Goal: Information Seeking & Learning: Learn about a topic

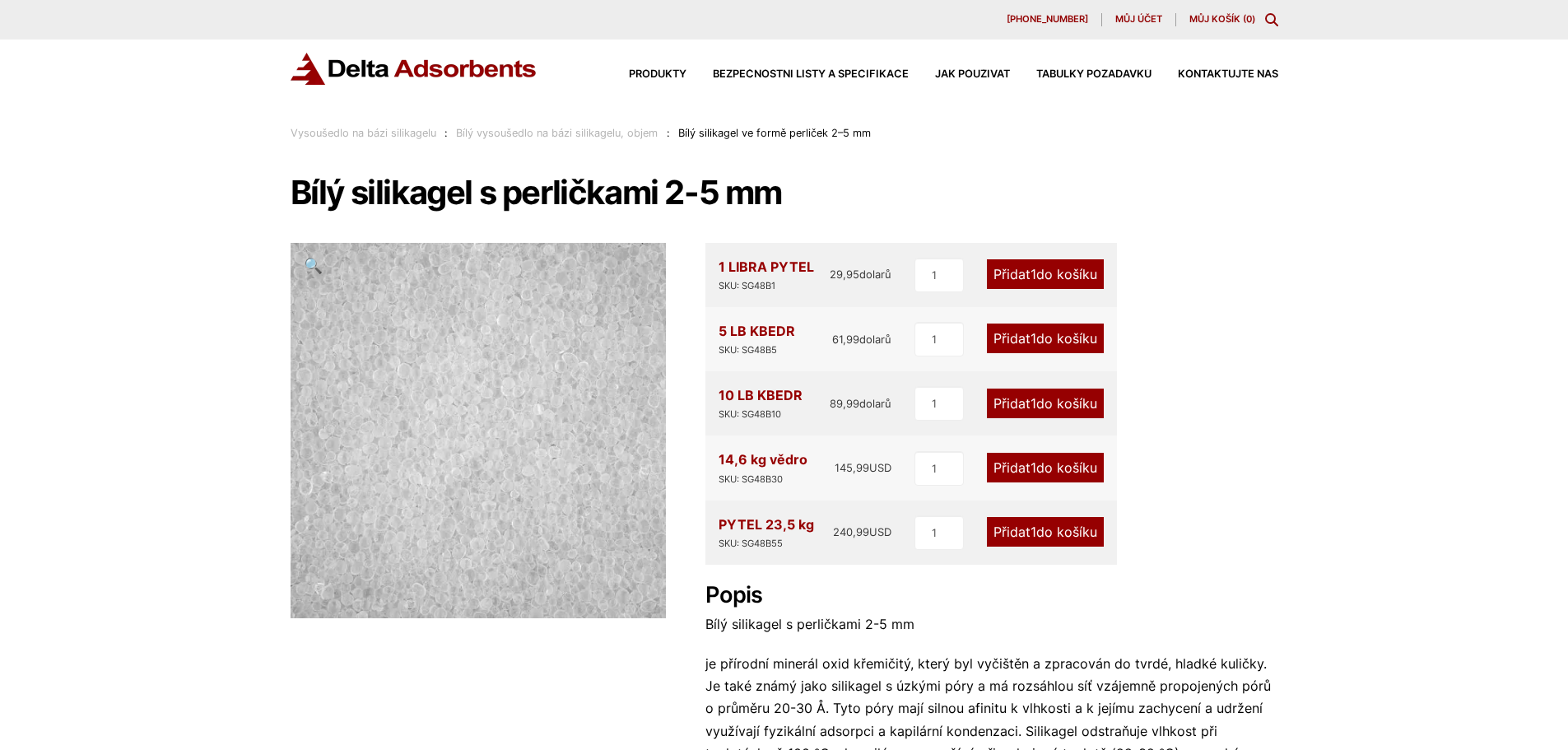
click at [389, 130] on font "Vysoušedlo na bázi silikagelu" at bounding box center [364, 133] width 146 height 13
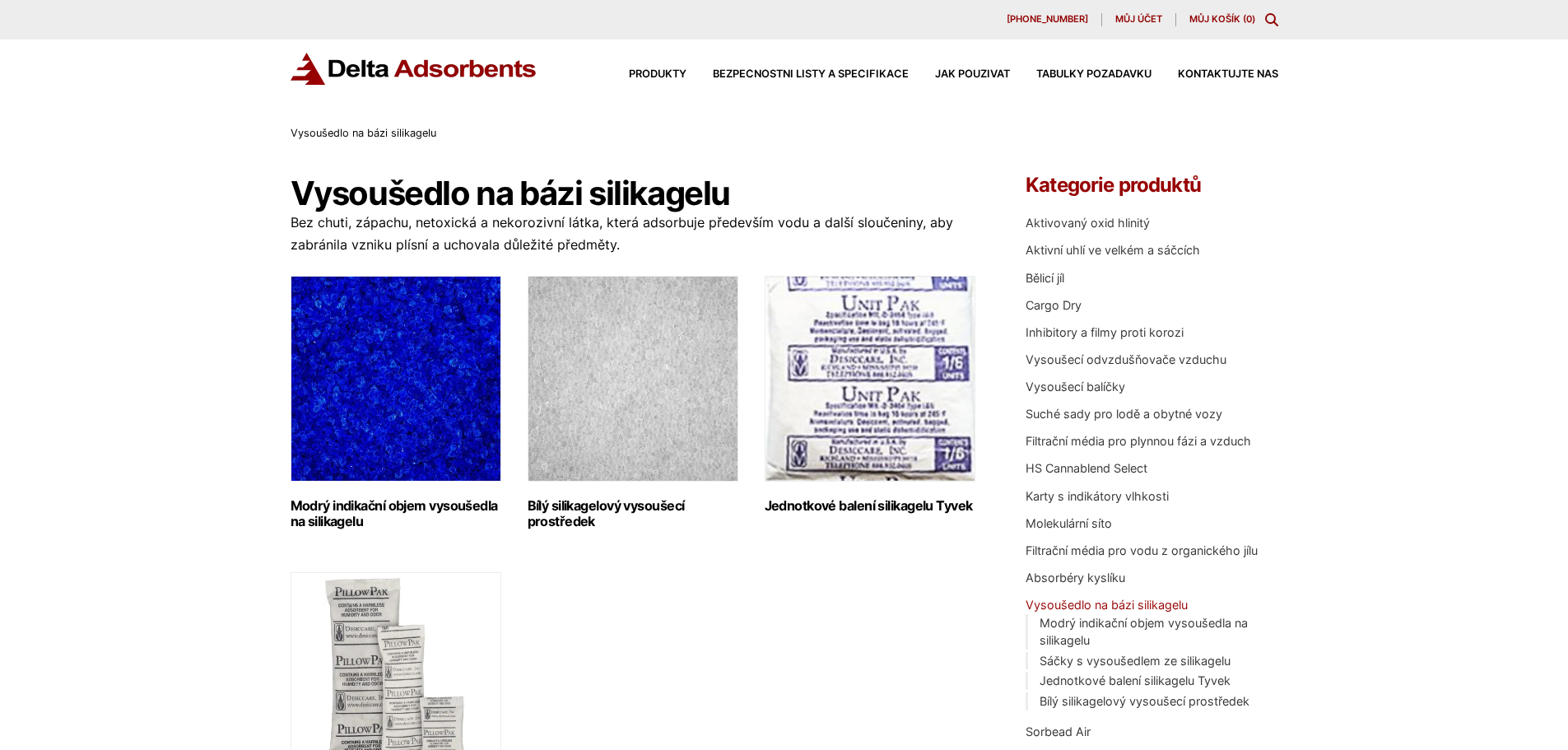
click at [378, 353] on img "Navštivte kategorii produktů Modrý indikační silikagelový vysoušecí prostředek …" at bounding box center [396, 378] width 211 height 206
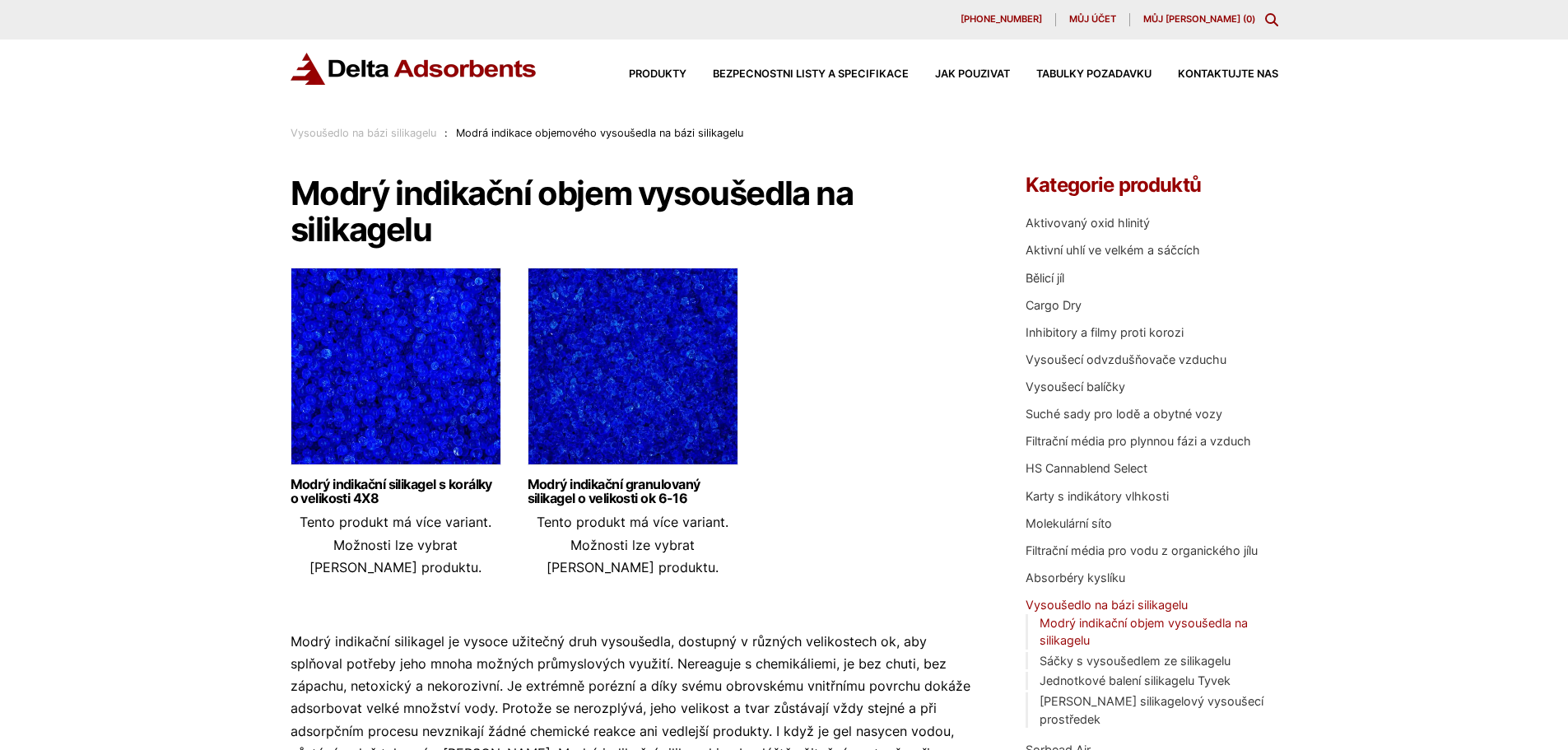
click at [384, 340] on img at bounding box center [396, 370] width 211 height 206
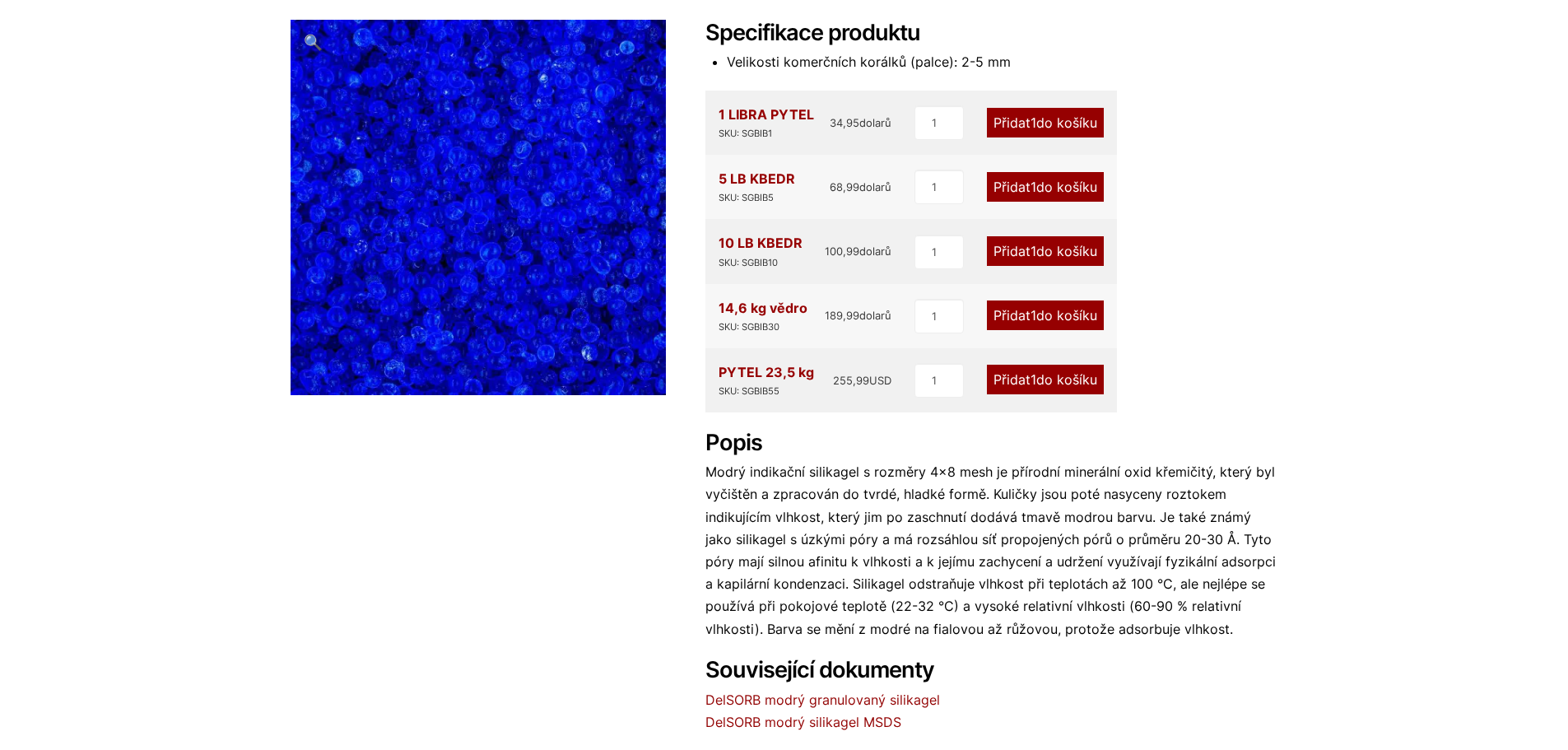
scroll to position [147, 0]
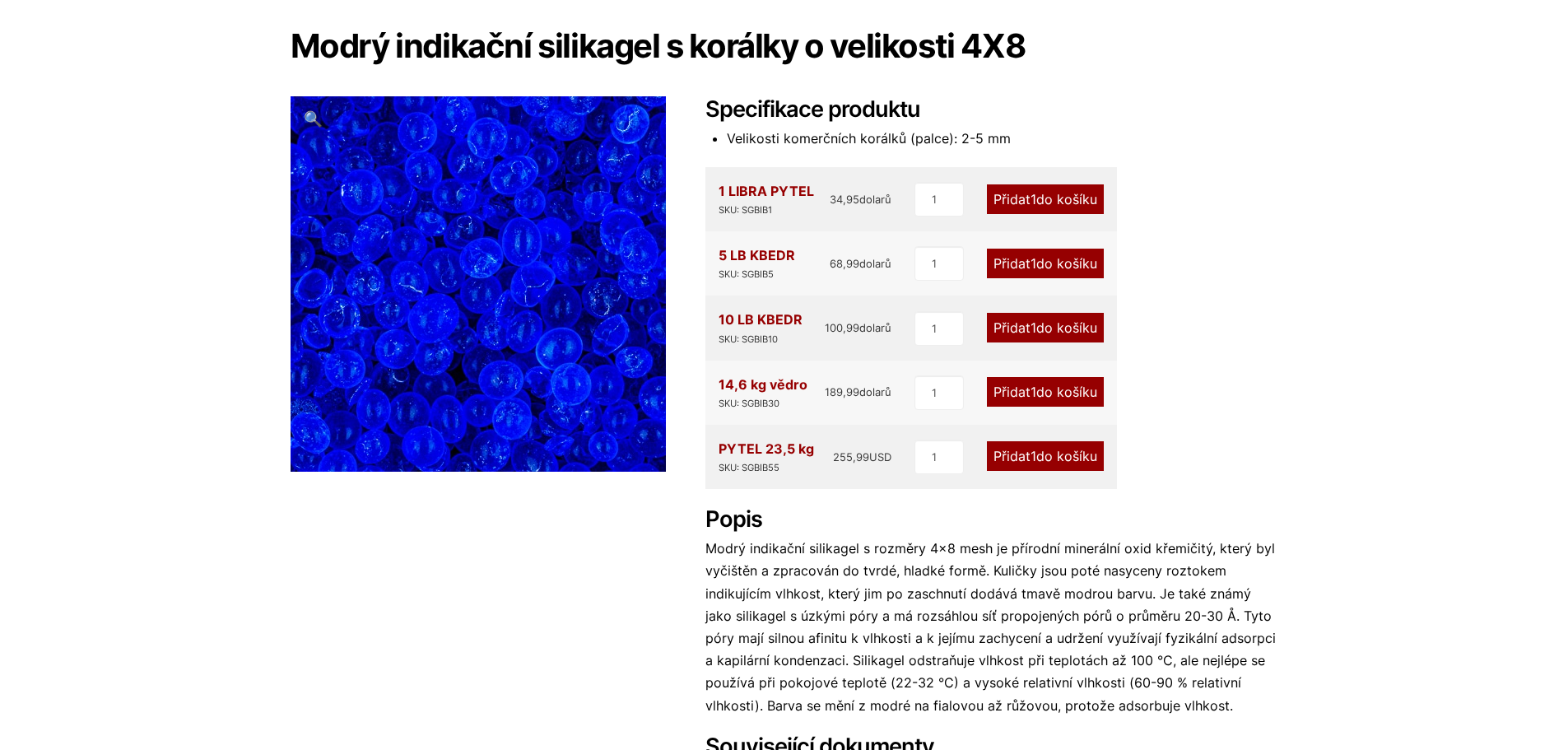
click at [432, 311] on img at bounding box center [532, 251] width 823 height 823
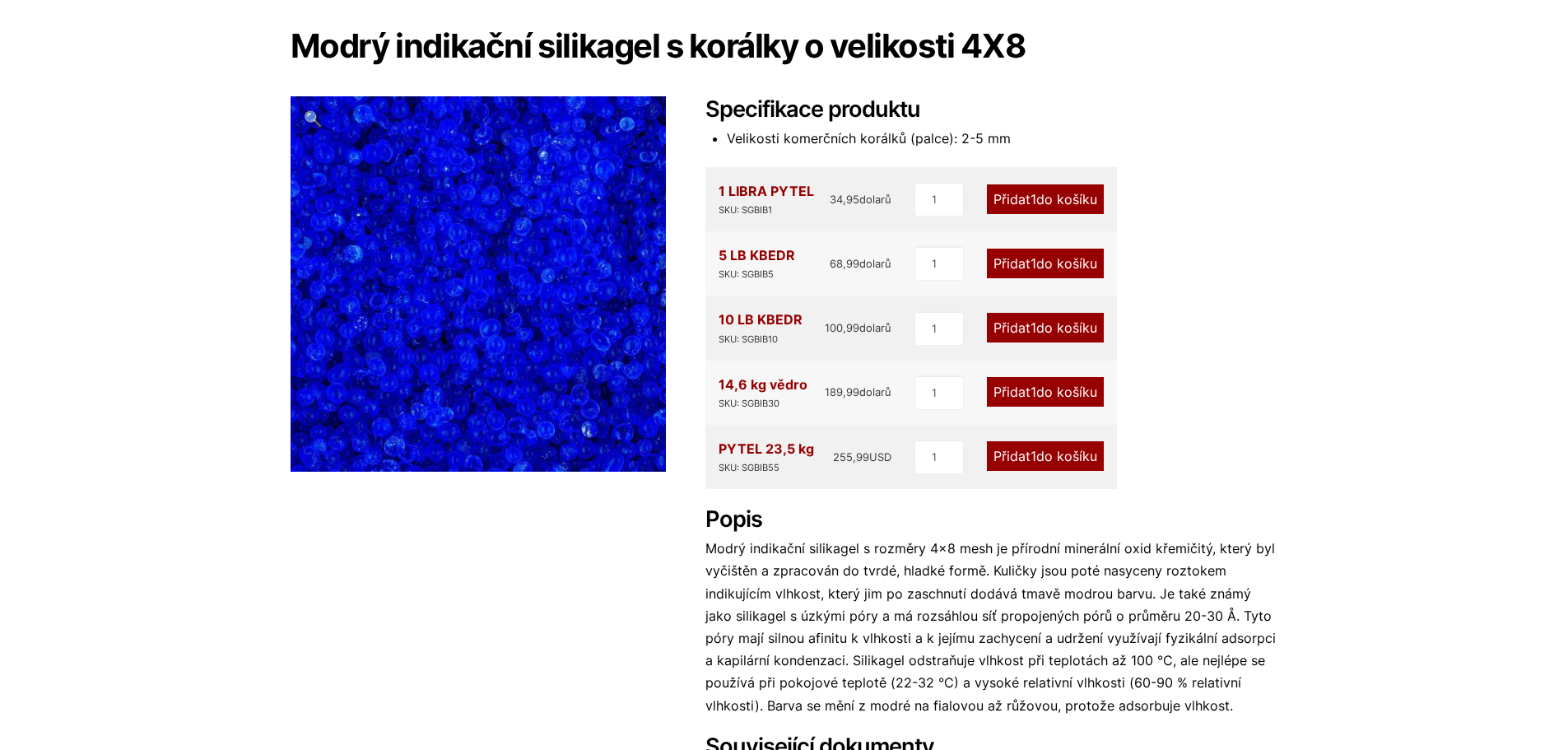
click at [312, 116] on font "🔍" at bounding box center [313, 119] width 19 height 18
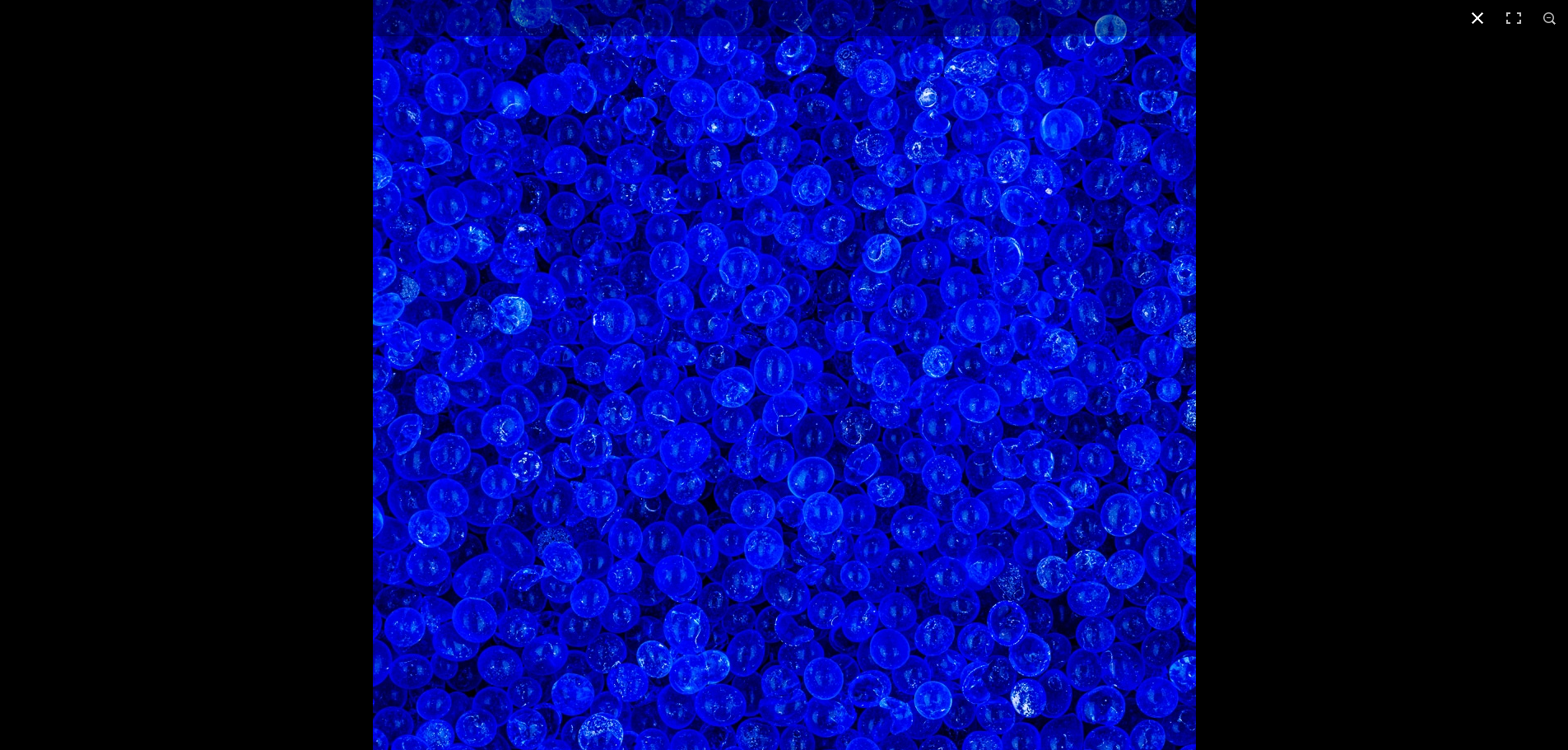
click at [1546, 62] on div "Obrázek na celou obrazovku" at bounding box center [1156, 343] width 1568 height 750
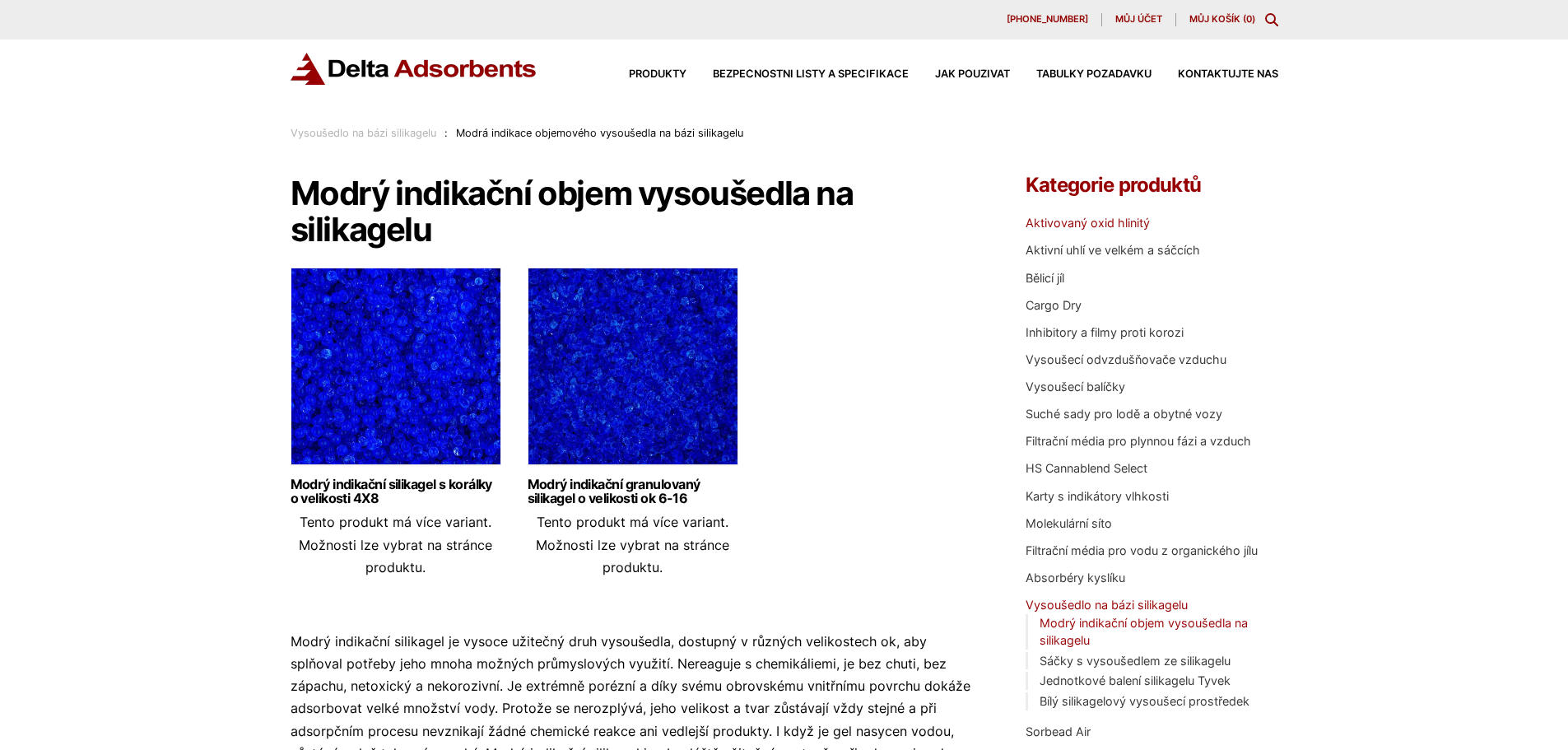
click at [1044, 224] on font "Aktivovaný oxid hlinitý" at bounding box center [1088, 222] width 124 height 14
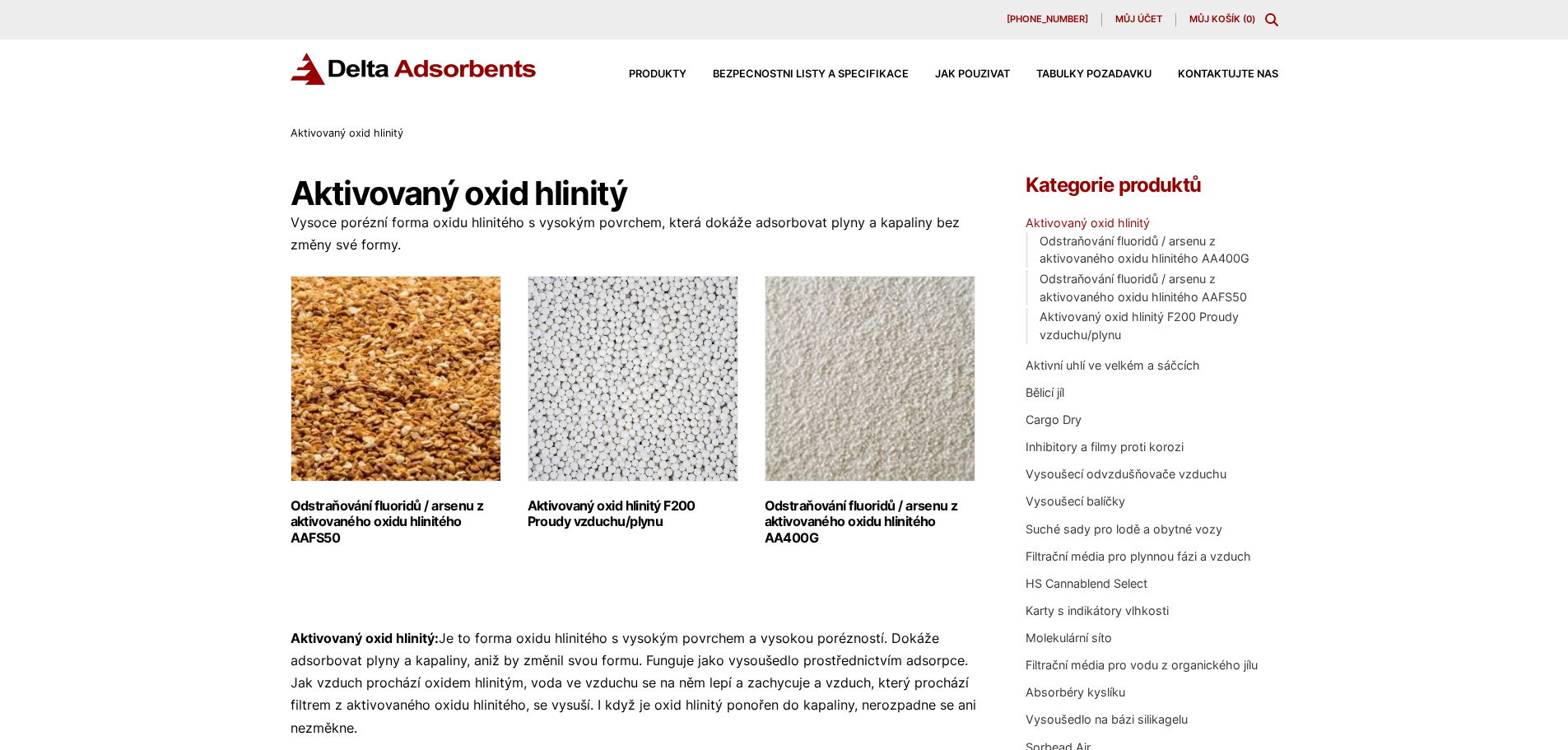
click at [911, 378] on img "Navštivte kategorii produktů Aktivovaný oxid hlinitý AA400G Odstraňování fluori…" at bounding box center [870, 378] width 211 height 206
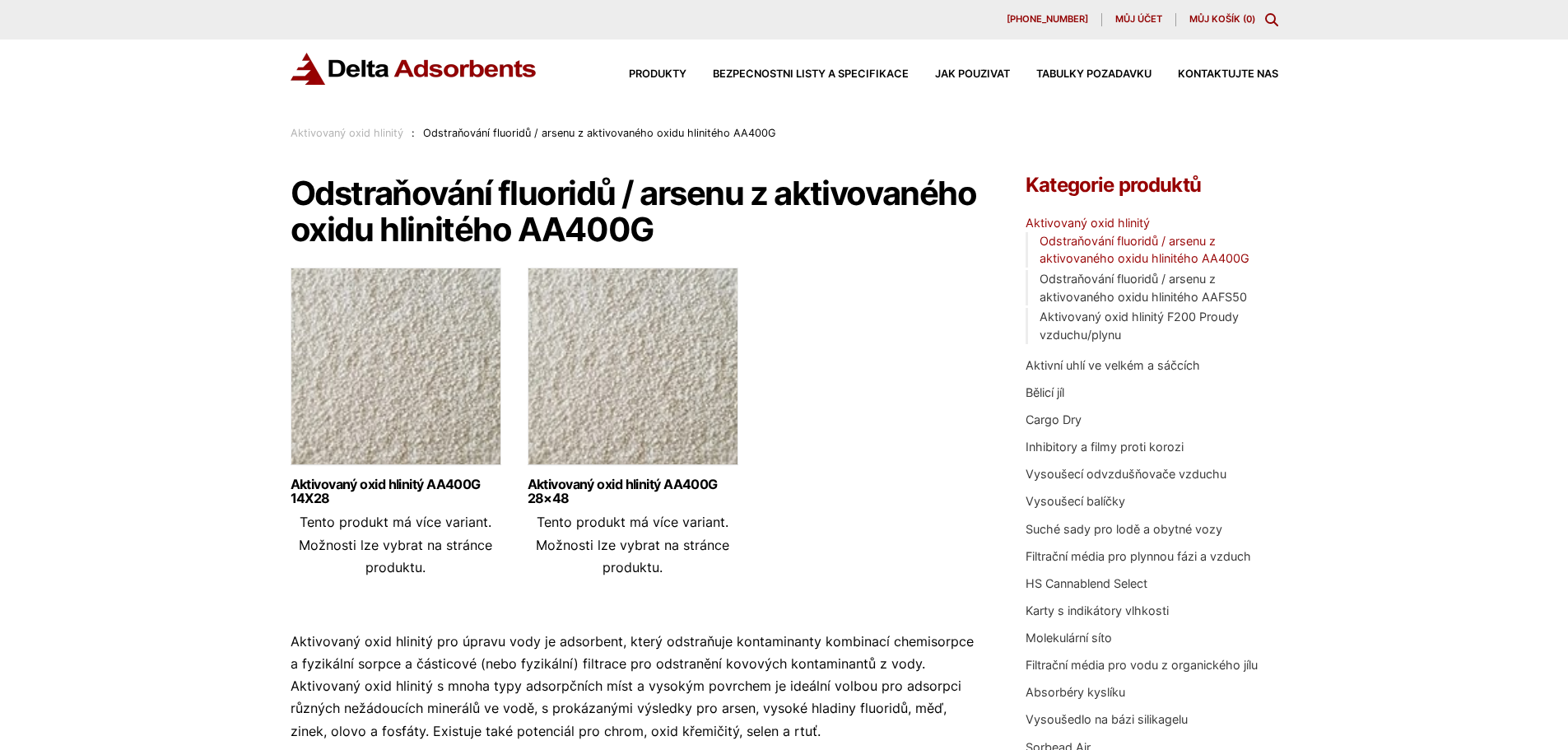
click at [353, 356] on img at bounding box center [396, 370] width 211 height 206
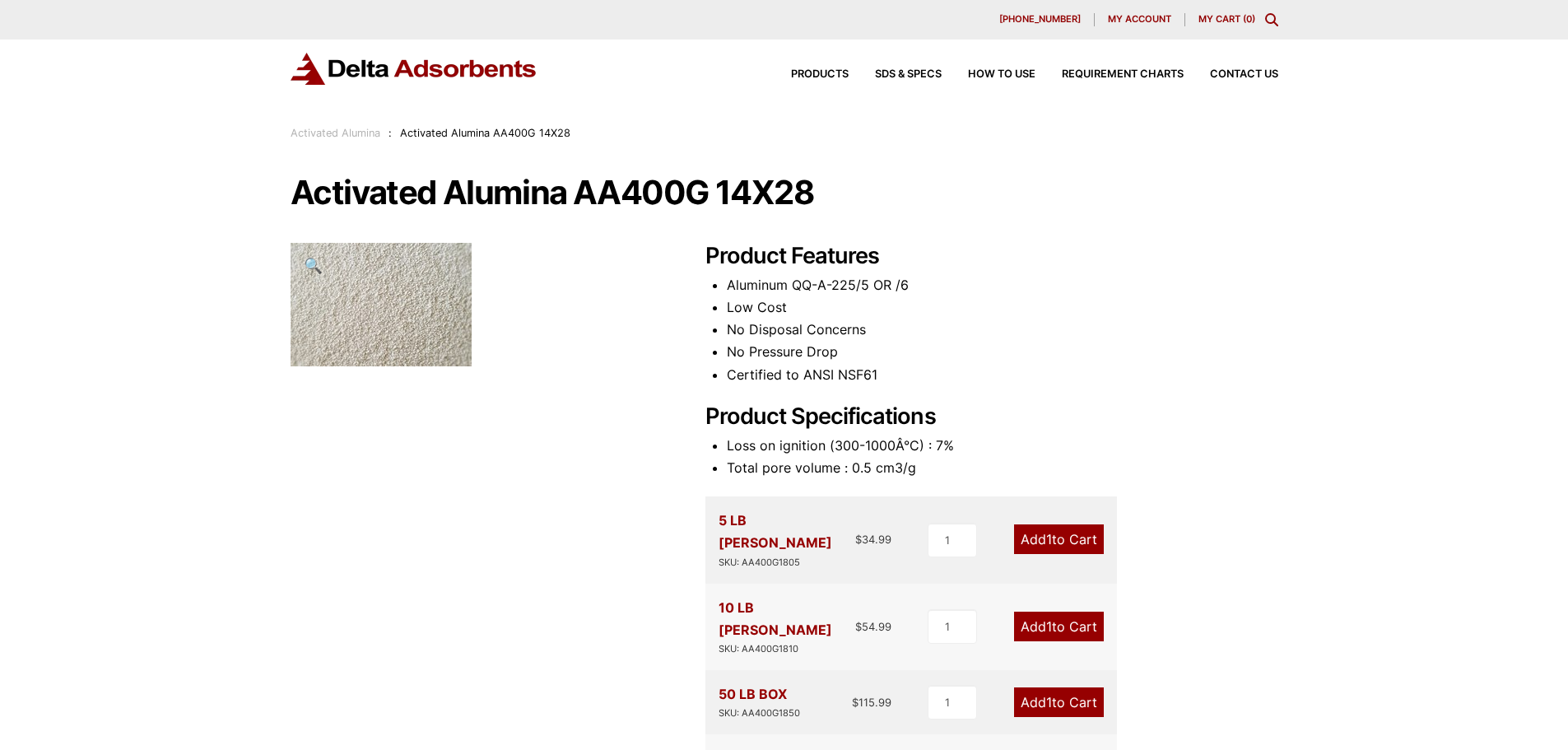
click at [399, 333] on img at bounding box center [381, 304] width 181 height 123
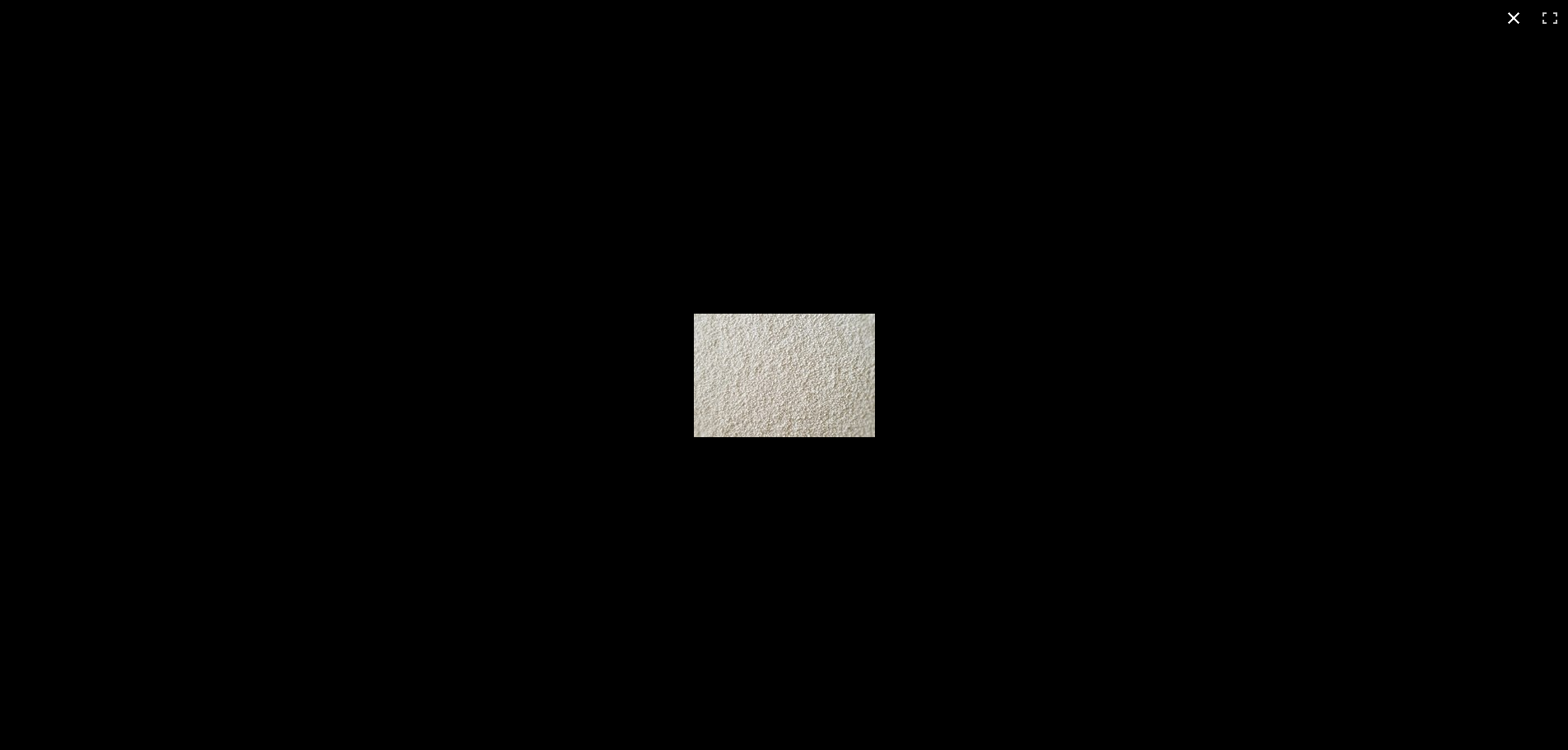
click at [1510, 19] on button "Zavřít (Esc)" at bounding box center [1514, 18] width 36 height 36
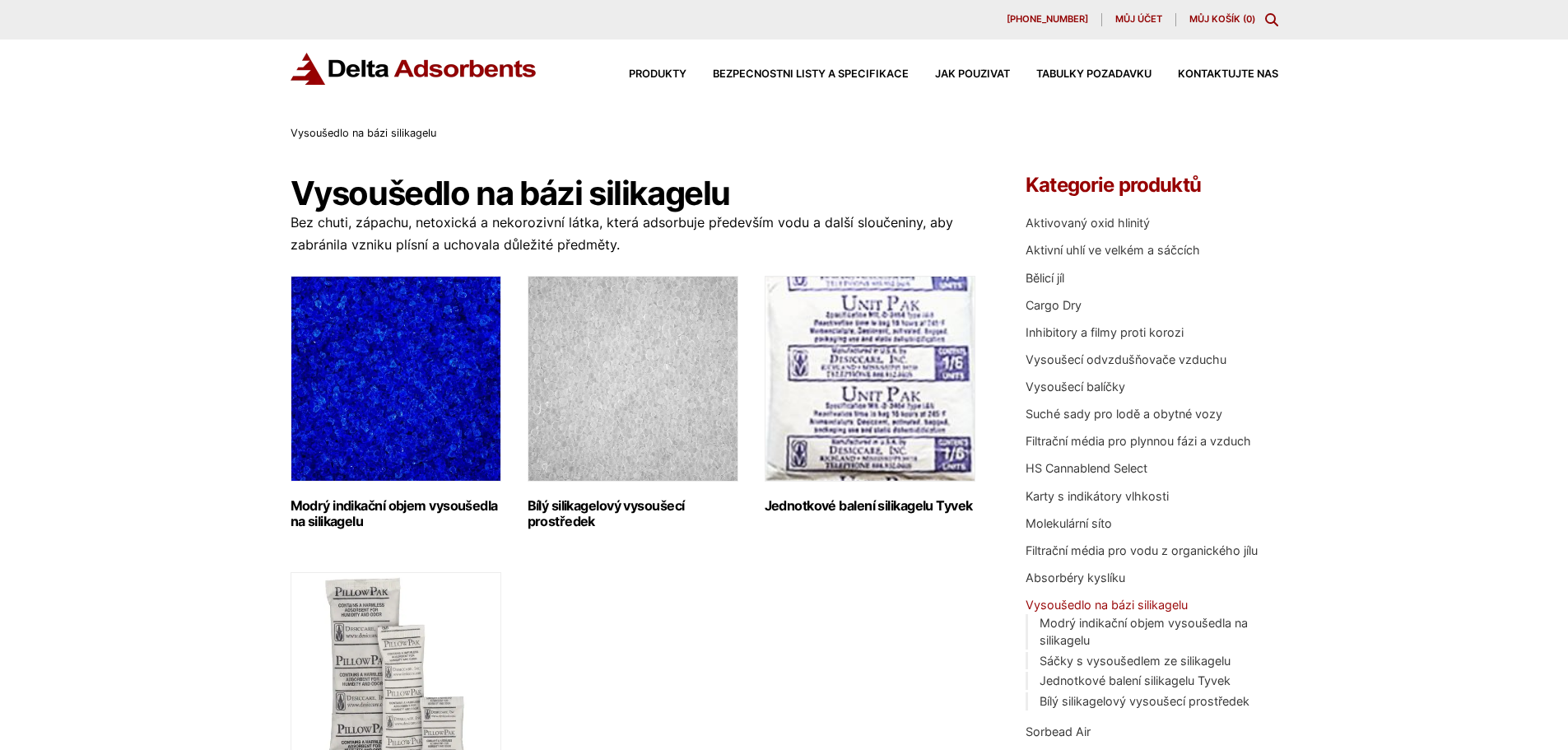
click at [339, 368] on img "Navštivte kategorii produktů Modrý indikační silikagelový vysoušecí prostředek …" at bounding box center [396, 378] width 211 height 206
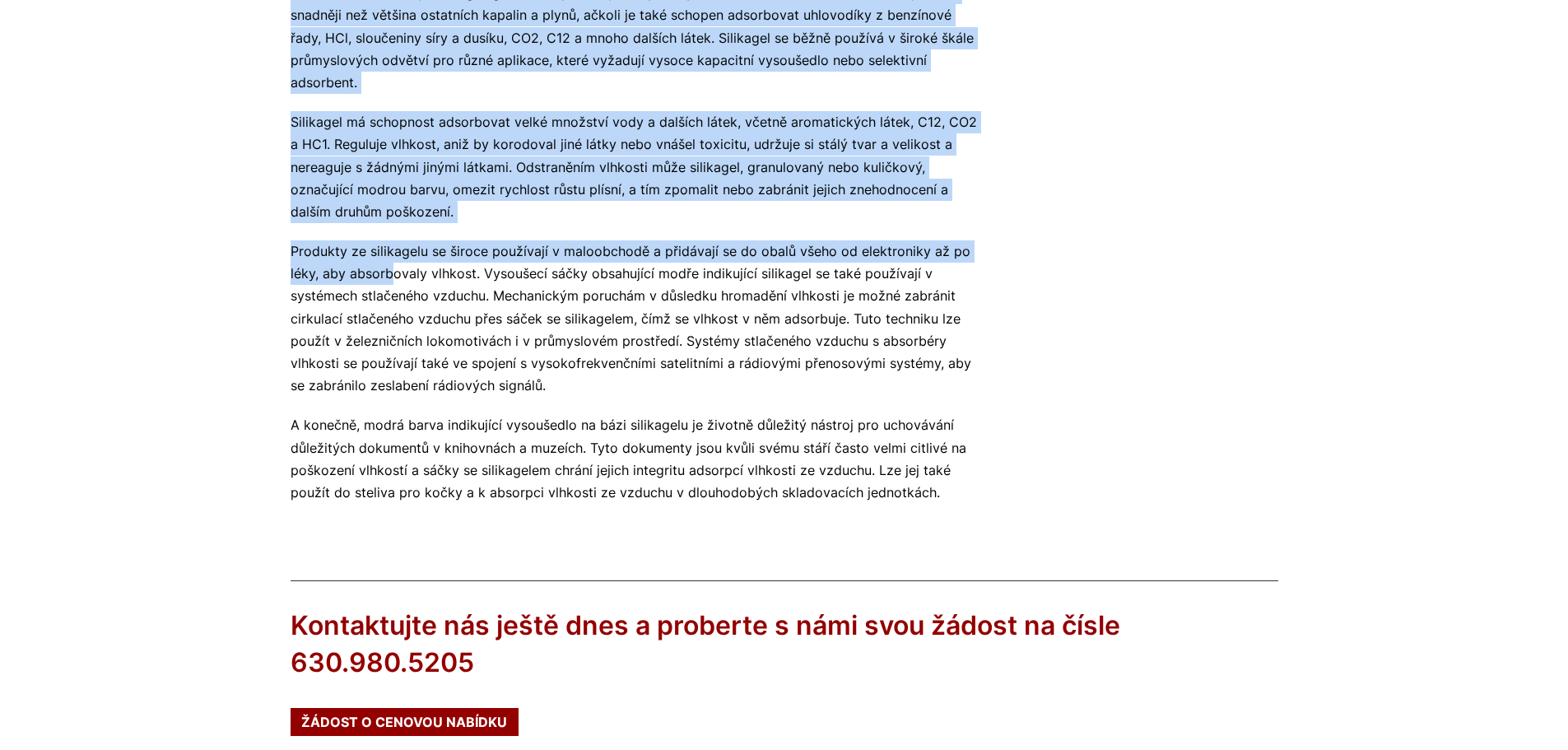
scroll to position [823, 0]
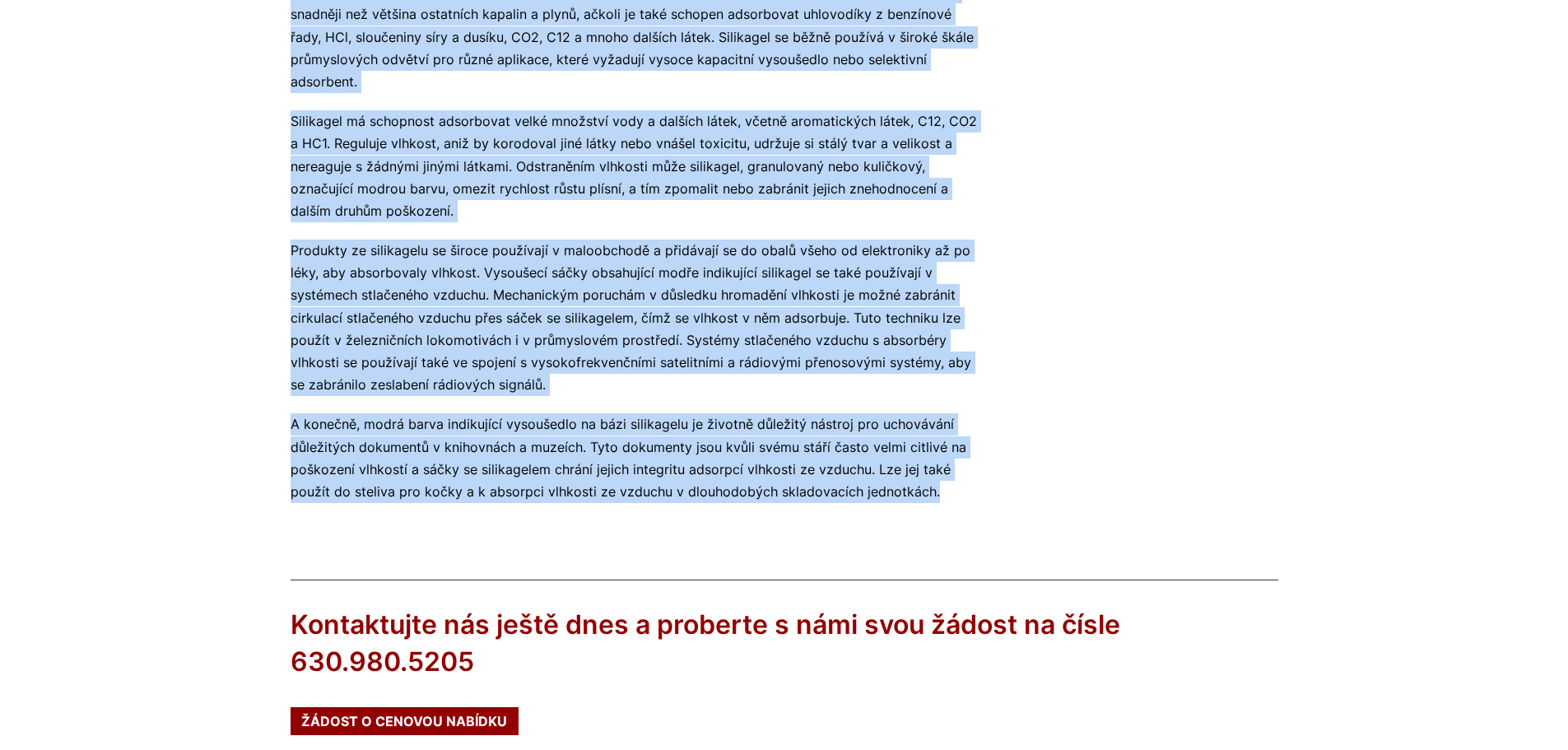
drag, startPoint x: 283, startPoint y: 226, endPoint x: 953, endPoint y: 502, distance: 724.6
click at [953, 502] on div "Naše webové stránky zjistily, že používáte zastaralý prohlížeč, který vám brání…" at bounding box center [784, 65] width 1568 height 1776
copy div "Lorem ipsumdolo sitametco ad elitse doeiusmo temp incididunt, utlabore e dolore…"
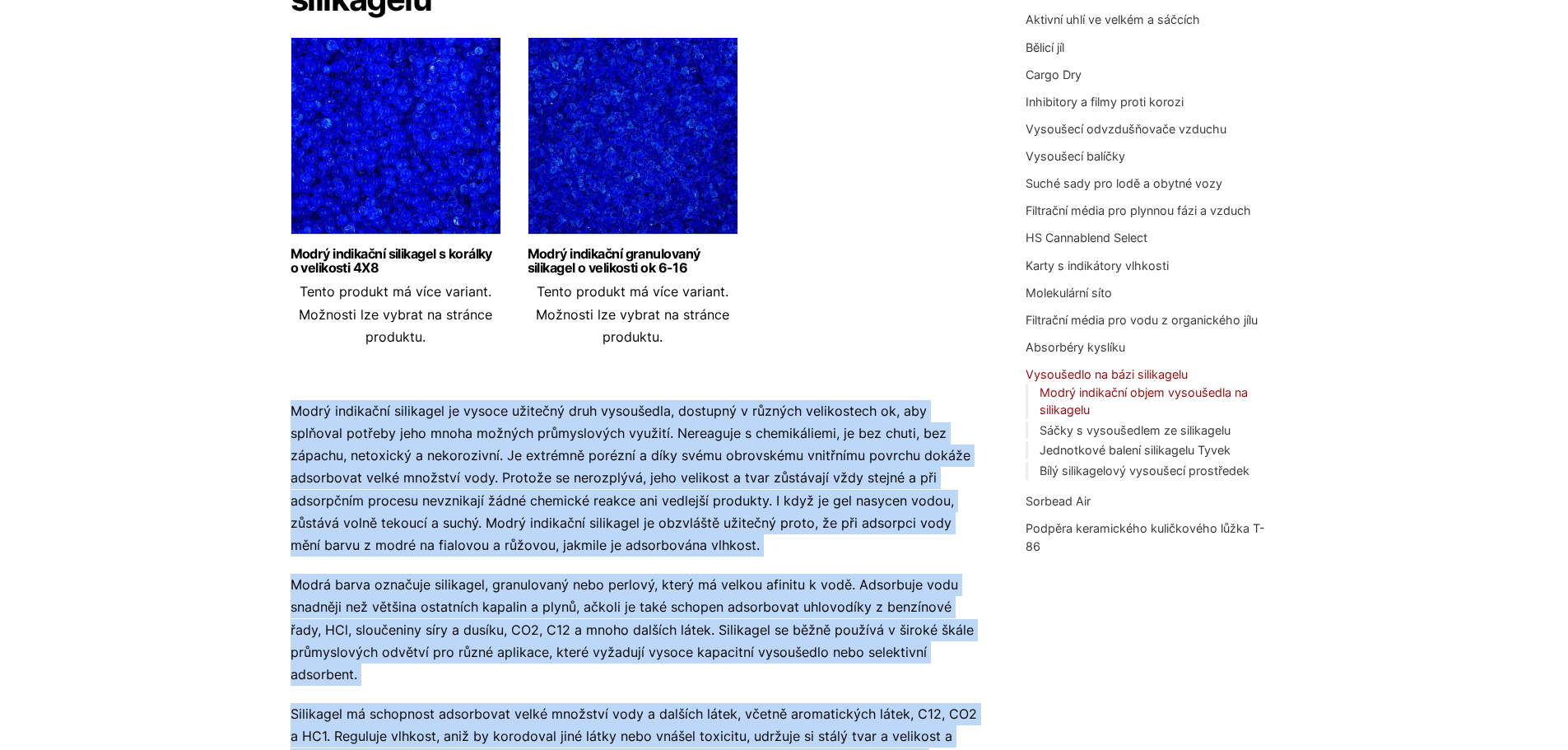
scroll to position [165, 0]
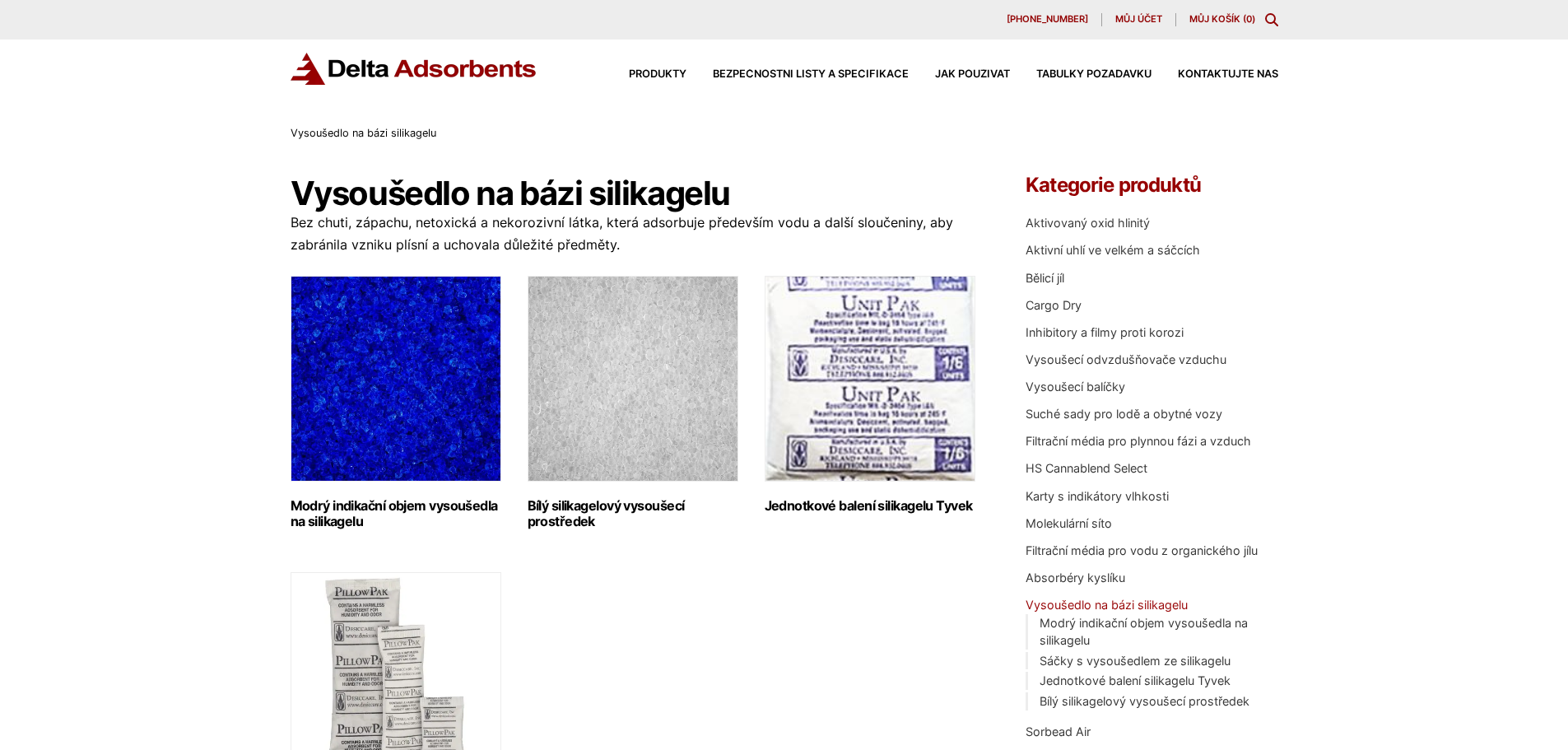
click at [614, 371] on img "Navštivte kategorii produktů Bílý silikagelový vysoušecí prostředek ve velkém" at bounding box center [633, 378] width 211 height 206
